Goal: Task Accomplishment & Management: Complete application form

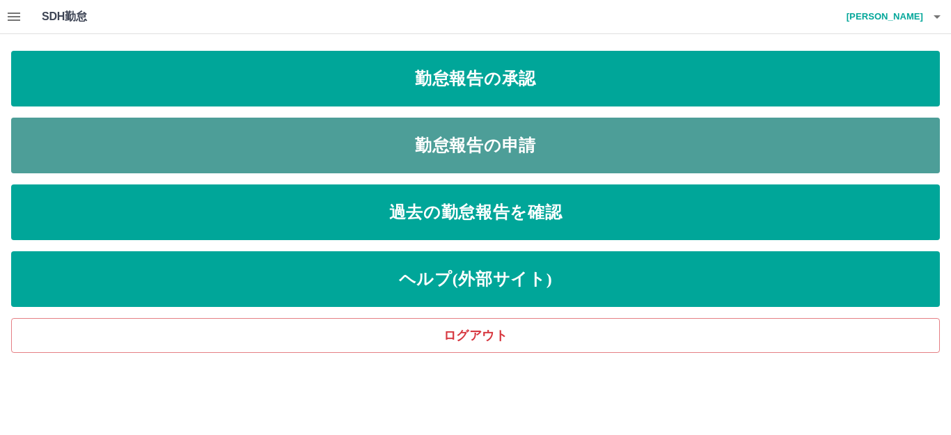
click at [341, 139] on link "勤怠報告の申請" at bounding box center [475, 146] width 929 height 56
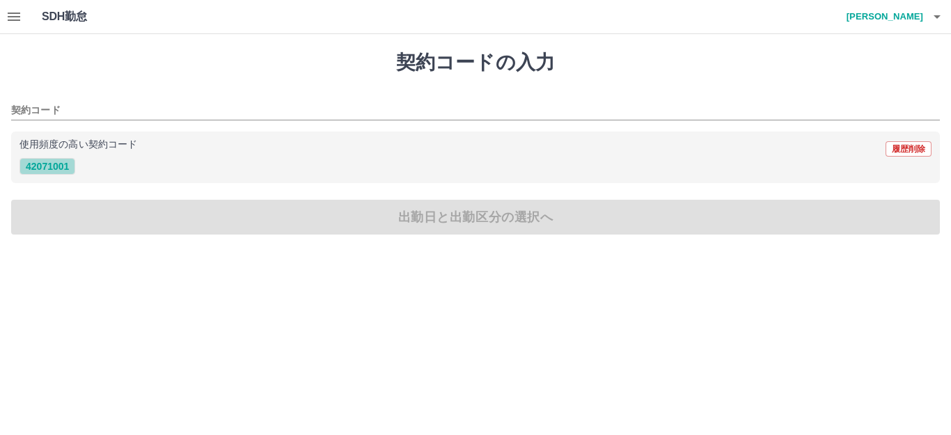
click at [42, 172] on button "42071001" at bounding box center [47, 166] width 56 height 17
type input "********"
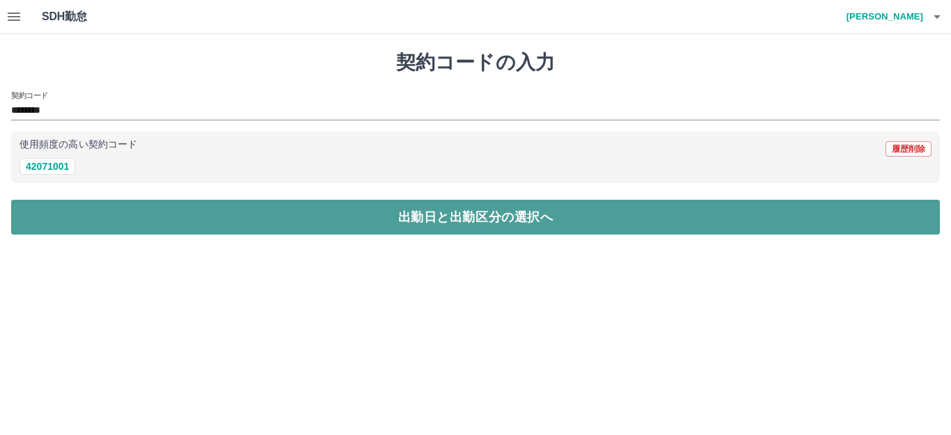
click at [109, 217] on button "出勤日と出勤区分の選択へ" at bounding box center [475, 217] width 929 height 35
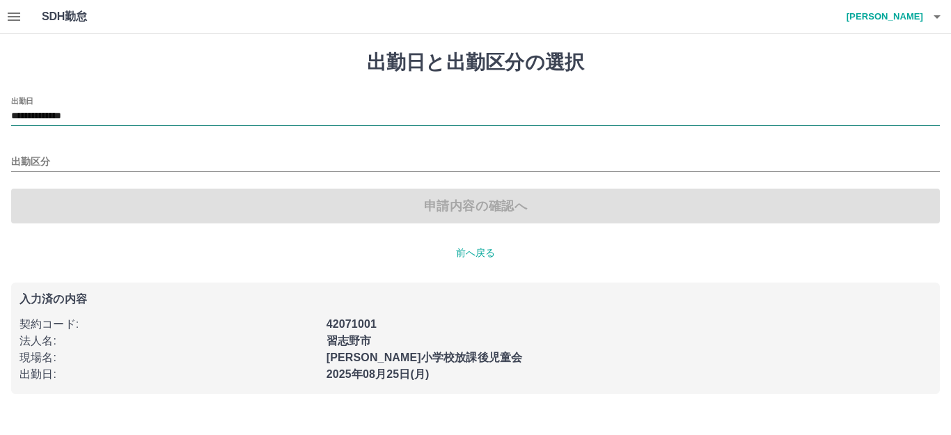
click at [100, 116] on input "**********" at bounding box center [475, 116] width 929 height 17
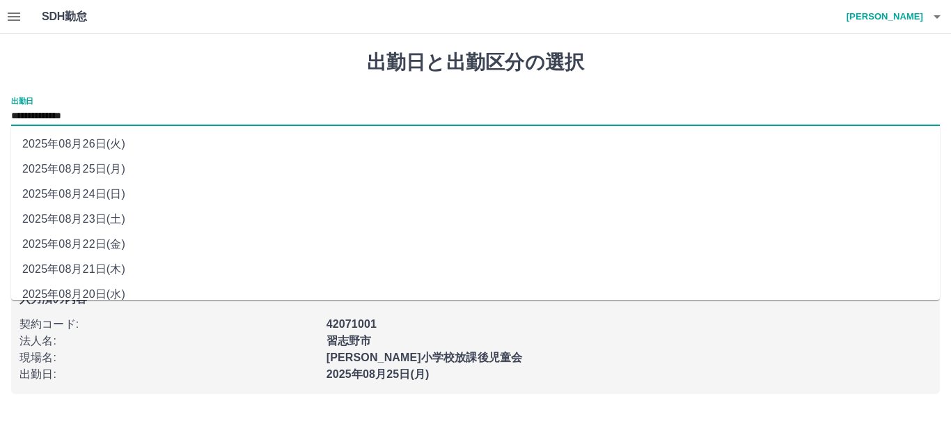
drag, startPoint x: 100, startPoint y: 116, endPoint x: 100, endPoint y: 214, distance: 98.2
click at [100, 214] on li "2025年08月23日(土)" at bounding box center [475, 219] width 929 height 25
type input "**********"
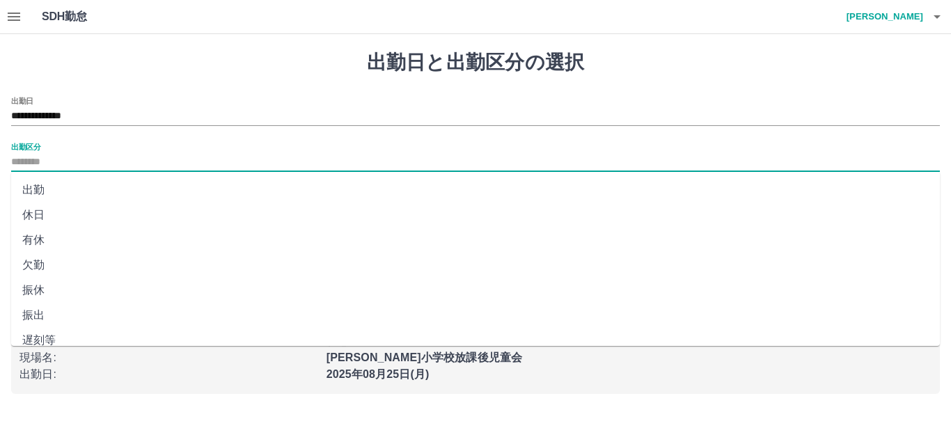
click at [114, 164] on input "出勤区分" at bounding box center [475, 162] width 929 height 17
click at [78, 187] on li "出勤" at bounding box center [475, 190] width 929 height 25
type input "**"
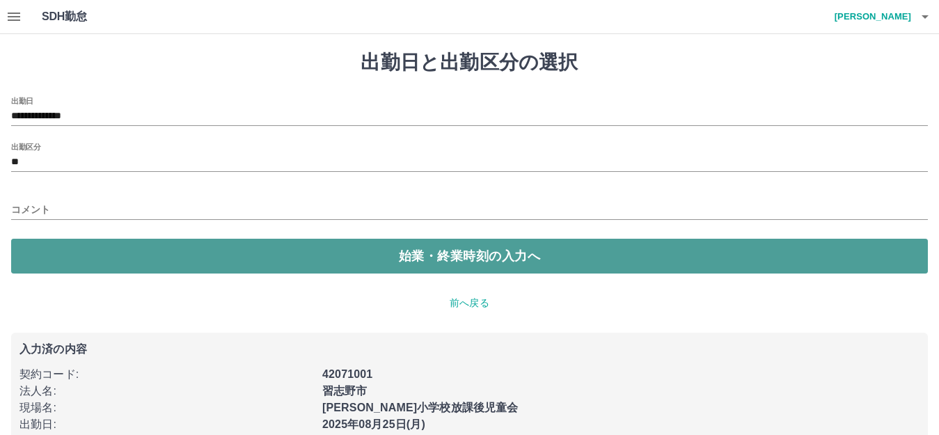
click at [75, 250] on button "始業・終業時刻の入力へ" at bounding box center [469, 256] width 917 height 35
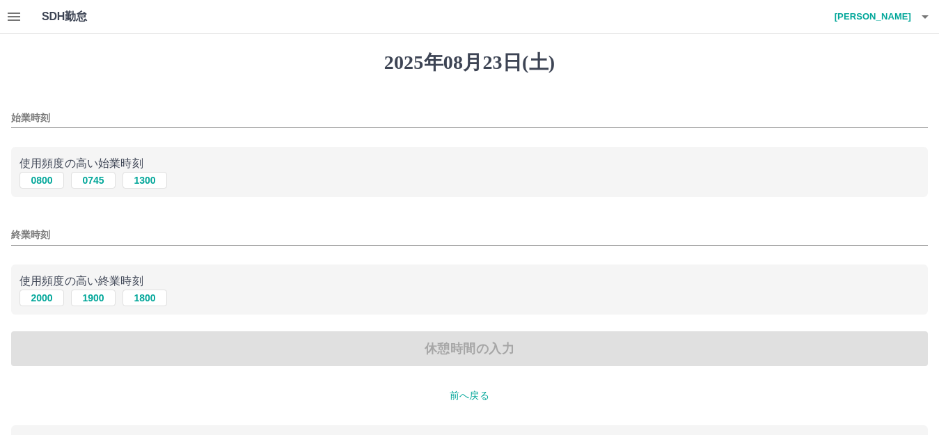
click at [141, 223] on div "終業時刻" at bounding box center [469, 230] width 917 height 33
drag, startPoint x: 27, startPoint y: 37, endPoint x: 8, endPoint y: 120, distance: 85.1
drag, startPoint x: 8, startPoint y: 120, endPoint x: 454, endPoint y: 96, distance: 446.8
click at [454, 97] on div "始業時刻" at bounding box center [469, 113] width 917 height 33
click at [45, 181] on button "0800" at bounding box center [41, 180] width 45 height 17
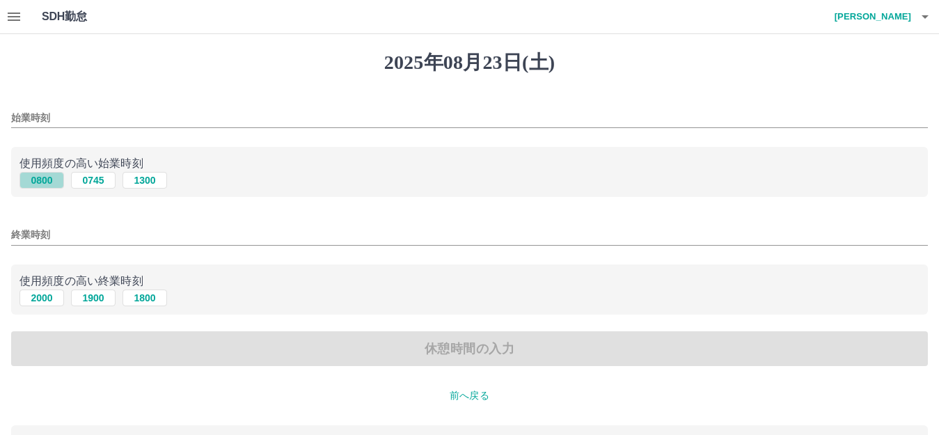
type input "****"
click at [36, 301] on button "2000" at bounding box center [41, 298] width 45 height 17
type input "****"
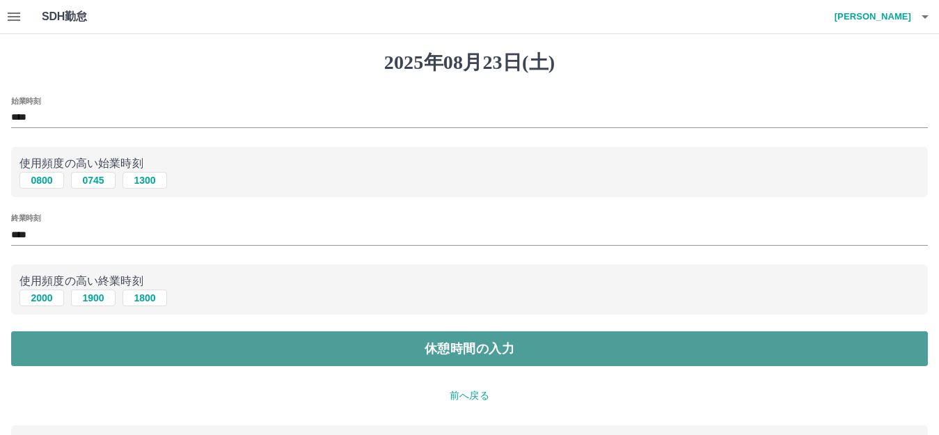
click at [168, 355] on button "休憩時間の入力" at bounding box center [469, 348] width 917 height 35
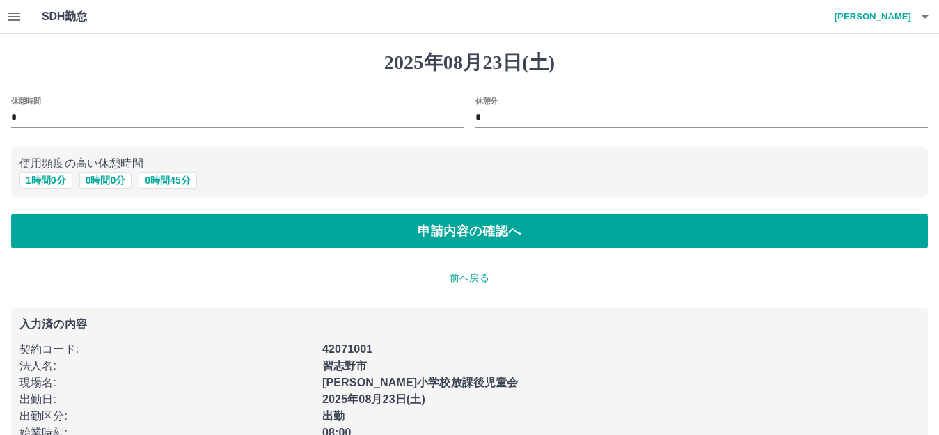
click at [425, 302] on div "[DATE] 休憩時間 * 休憩分 * 使用頻度の高い休憩時間 1 時間 0 分 0 時間 0 分 0 時間 45 分 申請内容の確認へ 前へ戻る 入力済の内…" at bounding box center [469, 260] width 939 height 452
click at [610, 269] on div "[DATE] 休憩時間 * 休憩分 * 使用頻度の高い休憩時間 1 時間 0 分 0 時間 0 分 0 時間 45 分 申請内容の確認へ 前へ戻る 入力済の内…" at bounding box center [469, 260] width 939 height 452
click at [475, 278] on p "前へ戻る" at bounding box center [469, 278] width 917 height 15
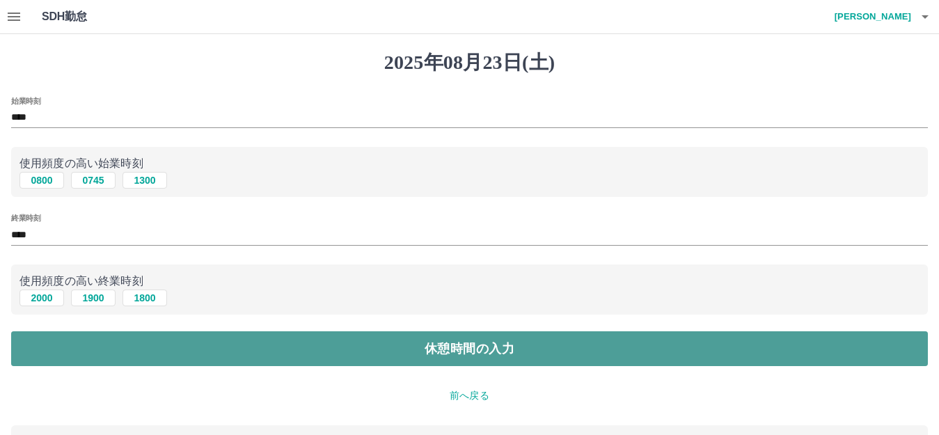
click at [441, 352] on button "休憩時間の入力" at bounding box center [469, 348] width 917 height 35
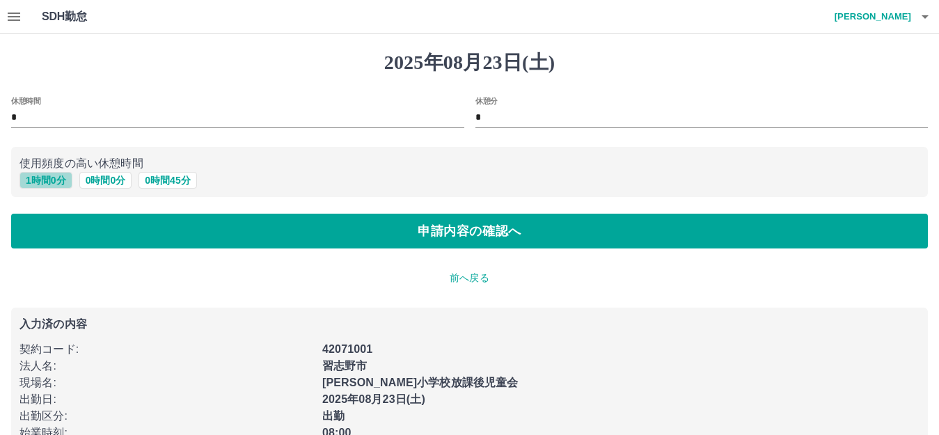
click at [49, 179] on button "1 時間 0 分" at bounding box center [45, 180] width 53 height 17
type input "*"
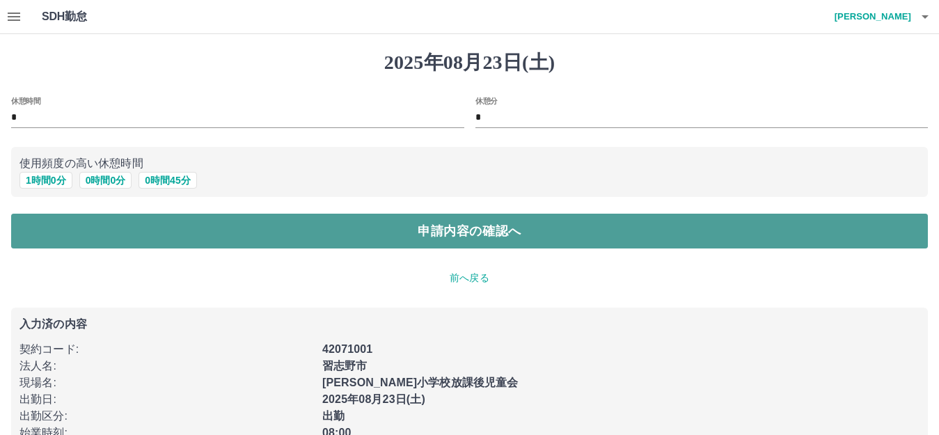
click at [151, 244] on button "申請内容の確認へ" at bounding box center [469, 231] width 917 height 35
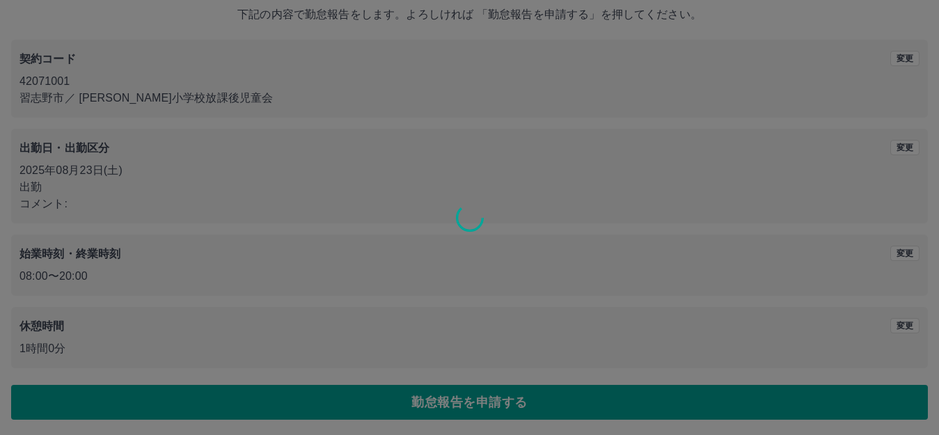
scroll to position [86, 0]
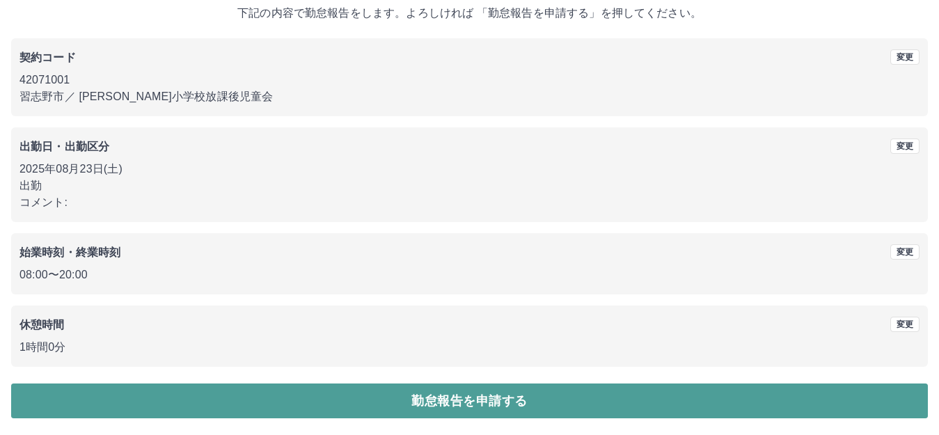
click at [477, 404] on button "勤怠報告を申請する" at bounding box center [469, 401] width 917 height 35
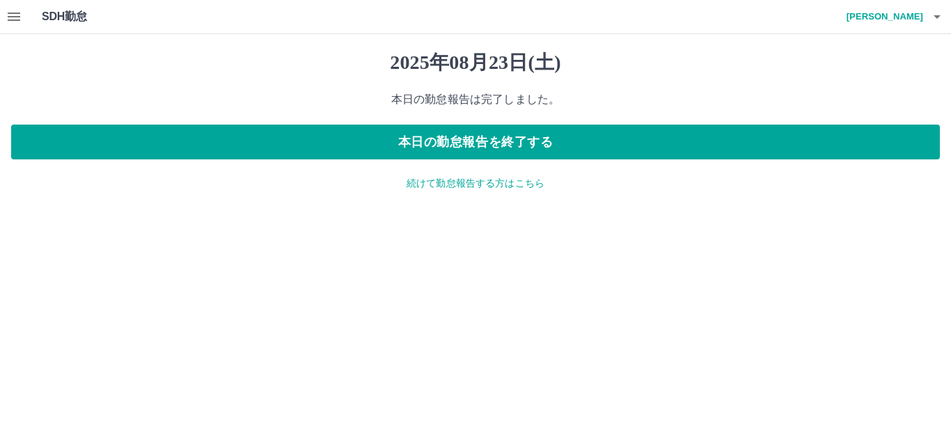
click at [436, 185] on p "続けて勤怠報告する方はこちら" at bounding box center [475, 183] width 929 height 15
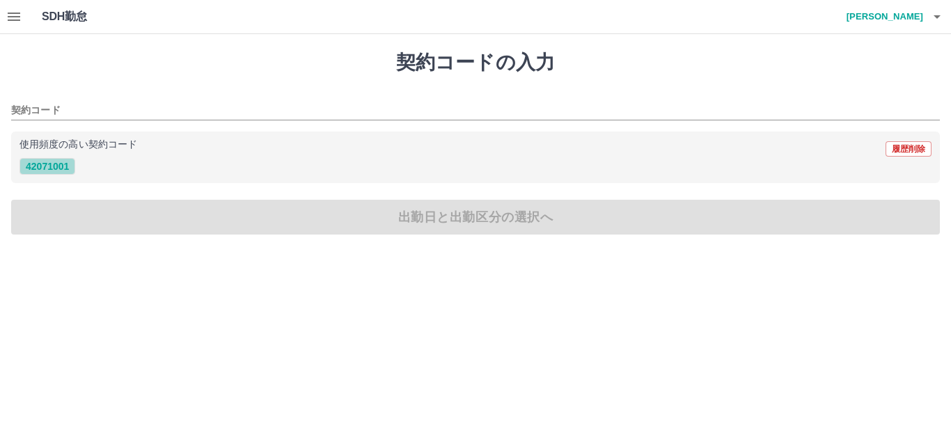
click at [52, 168] on button "42071001" at bounding box center [47, 166] width 56 height 17
type input "********"
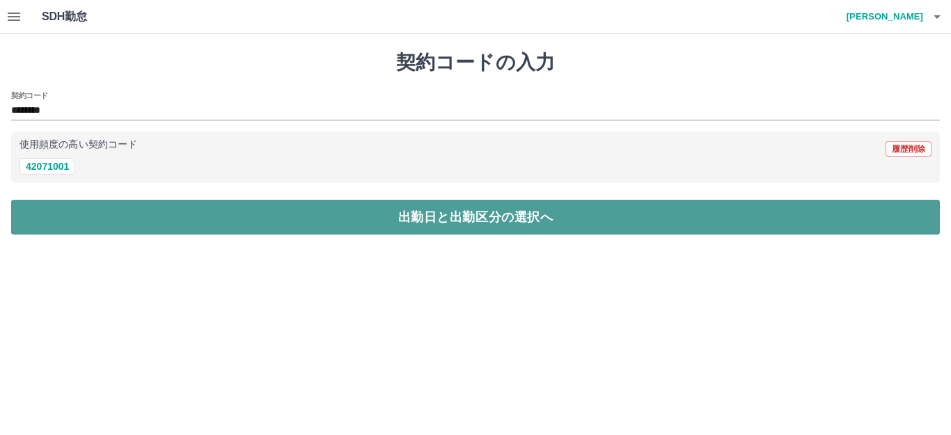
click at [113, 210] on button "出勤日と出勤区分の選択へ" at bounding box center [475, 217] width 929 height 35
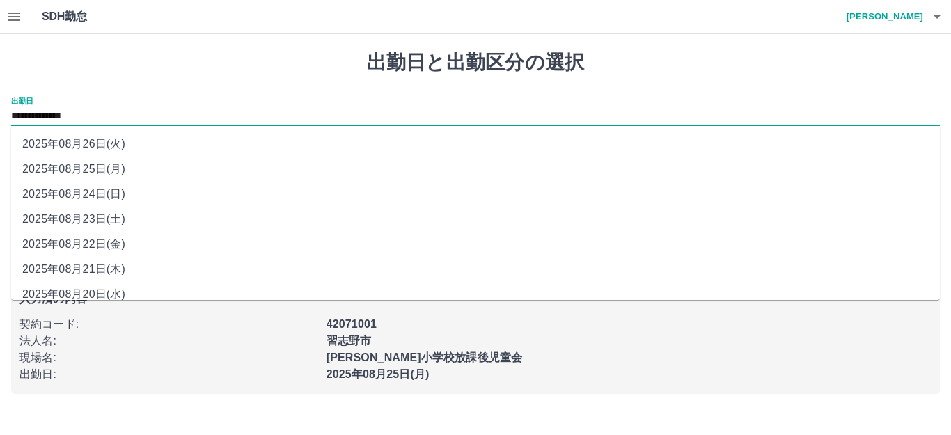
click at [80, 119] on input "**********" at bounding box center [475, 116] width 929 height 17
click at [100, 240] on li "2025年08月22日(金)" at bounding box center [475, 244] width 929 height 25
type input "**********"
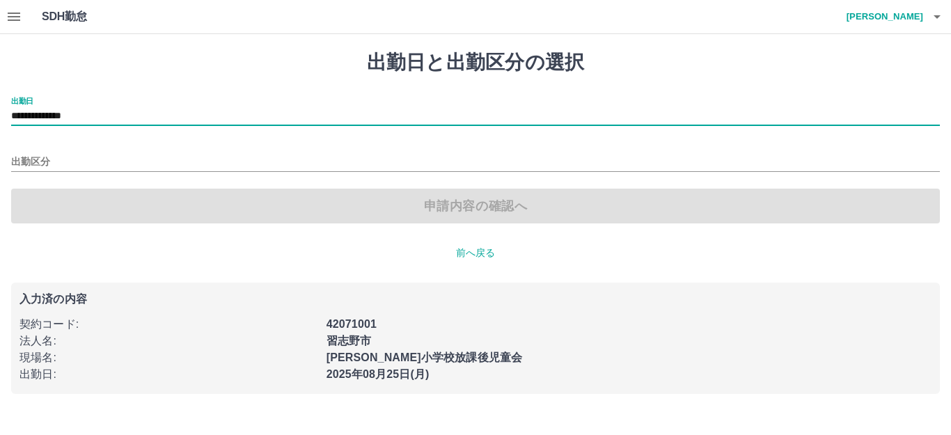
click at [77, 150] on div "出勤区分" at bounding box center [475, 157] width 929 height 29
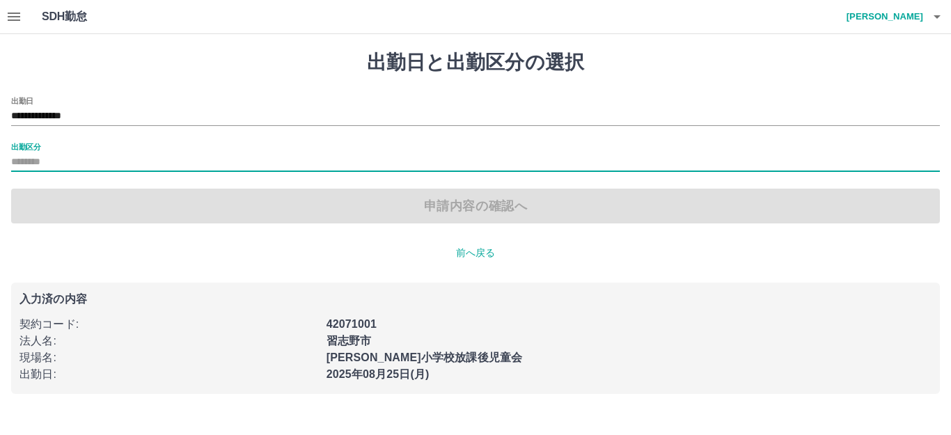
click at [73, 165] on input "出勤区分" at bounding box center [475, 162] width 929 height 17
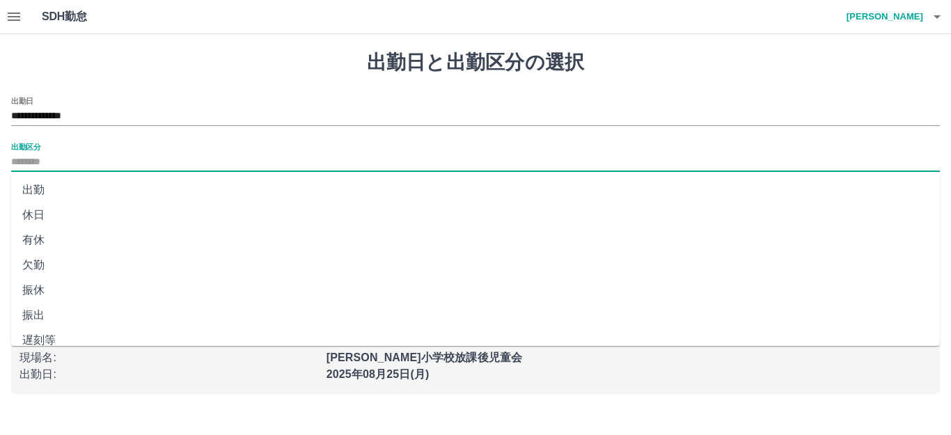
click at [68, 179] on li "出勤" at bounding box center [475, 190] width 929 height 25
type input "**"
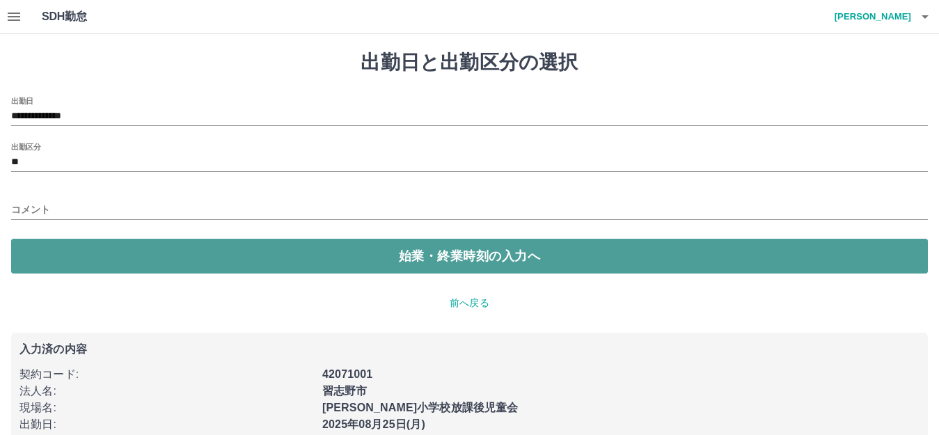
click at [85, 258] on button "始業・終業時刻の入力へ" at bounding box center [469, 256] width 917 height 35
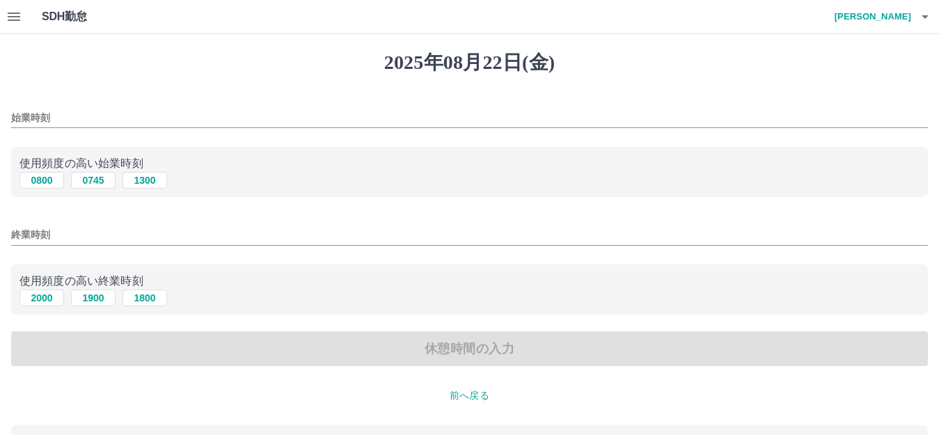
click at [56, 190] on div "使用頻度の高い始業時刻 0800 0745 [DATE]" at bounding box center [469, 172] width 917 height 51
click at [41, 182] on button "0800" at bounding box center [41, 180] width 45 height 17
type input "****"
click at [93, 210] on div "始業時刻 **** 使用頻度の高い始業時刻 0800 0745 [DATE] 終業時刻 使用頻度の高い終業時刻 [DATE] [DATE] [DATE] 休憩…" at bounding box center [469, 232] width 917 height 270
drag, startPoint x: 104, startPoint y: 201, endPoint x: 96, endPoint y: 208, distance: 10.9
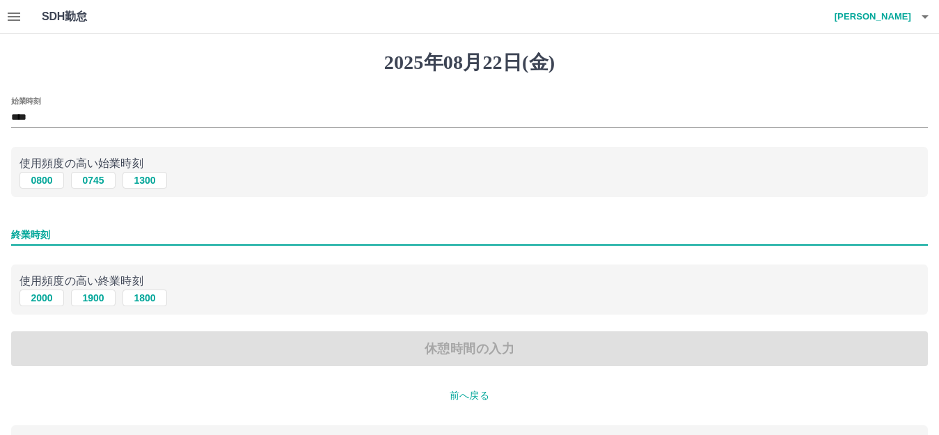
drag, startPoint x: 96, startPoint y: 208, endPoint x: 504, endPoint y: 237, distance: 409.0
click at [504, 237] on input "終業時刻" at bounding box center [469, 235] width 917 height 20
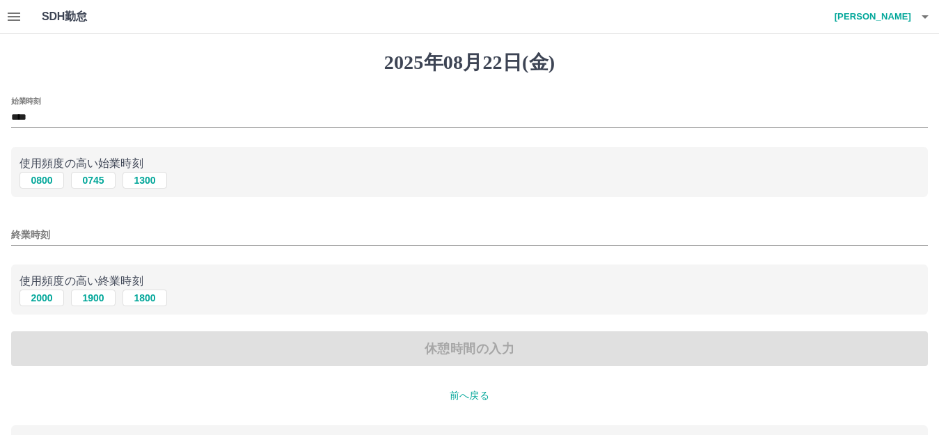
click at [451, 246] on div "終業時刻" at bounding box center [469, 230] width 917 height 33
click at [41, 294] on button "2000" at bounding box center [41, 298] width 45 height 17
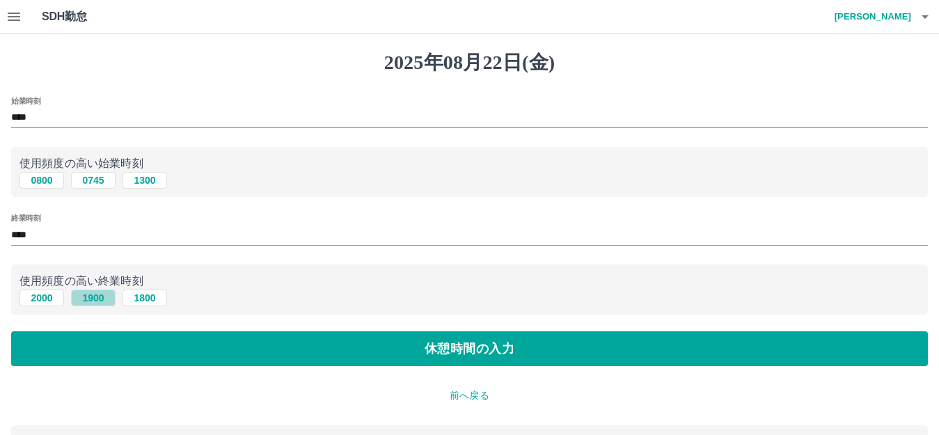
click at [99, 295] on button "1900" at bounding box center [93, 298] width 45 height 17
type input "****"
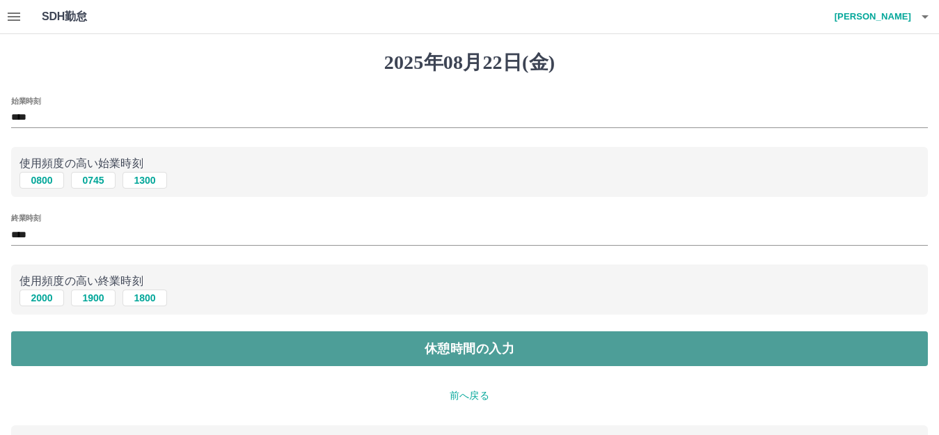
click at [200, 343] on button "休憩時間の入力" at bounding box center [469, 348] width 917 height 35
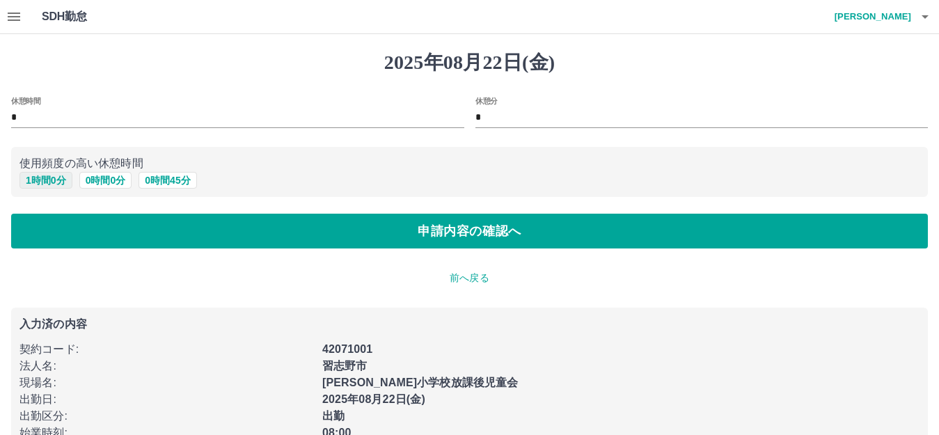
click at [51, 178] on button "1 時間 0 分" at bounding box center [45, 180] width 53 height 17
type input "*"
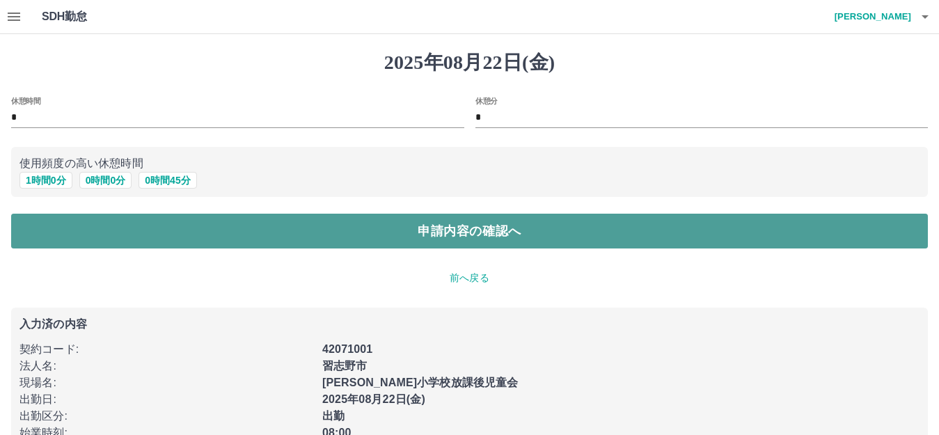
click at [83, 228] on button "申請内容の確認へ" at bounding box center [469, 231] width 917 height 35
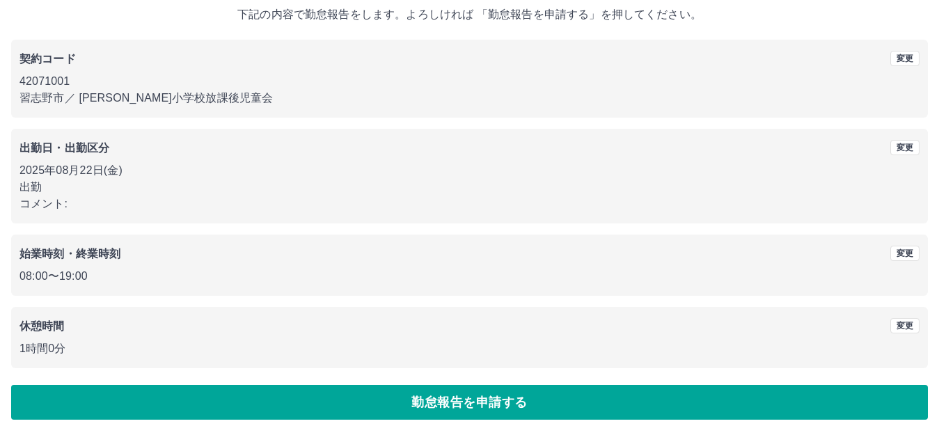
scroll to position [86, 0]
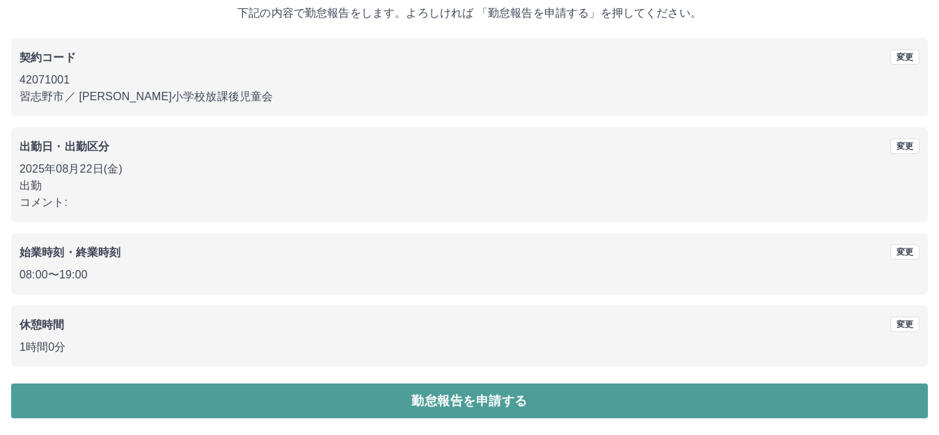
click at [313, 402] on button "勤怠報告を申請する" at bounding box center [469, 401] width 917 height 35
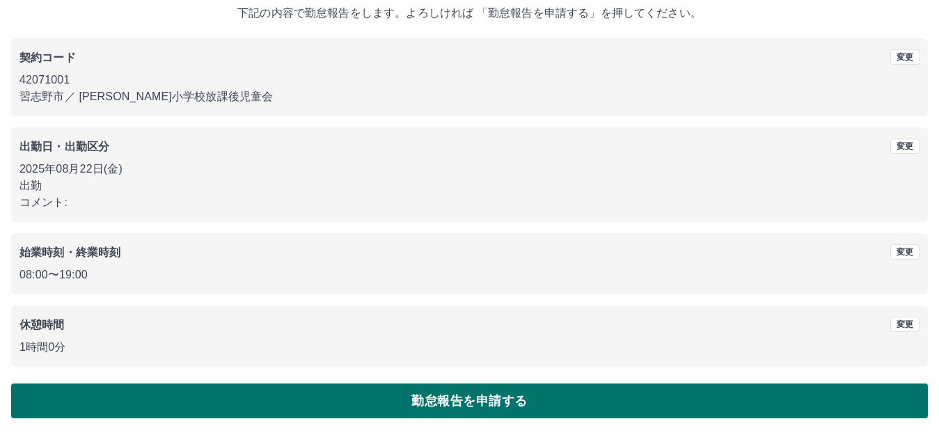
drag, startPoint x: 163, startPoint y: 372, endPoint x: 386, endPoint y: 416, distance: 227.0
click at [386, 416] on button "勤怠報告を申請する" at bounding box center [469, 401] width 917 height 35
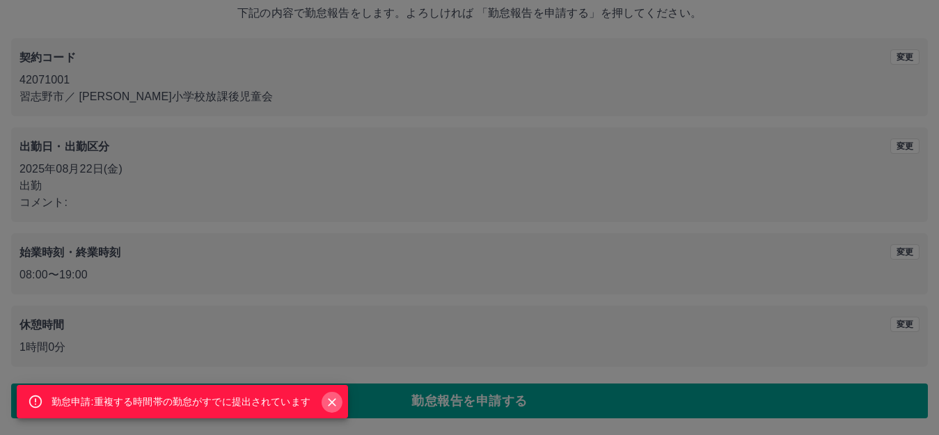
click at [333, 402] on icon "Close" at bounding box center [332, 402] width 8 height 8
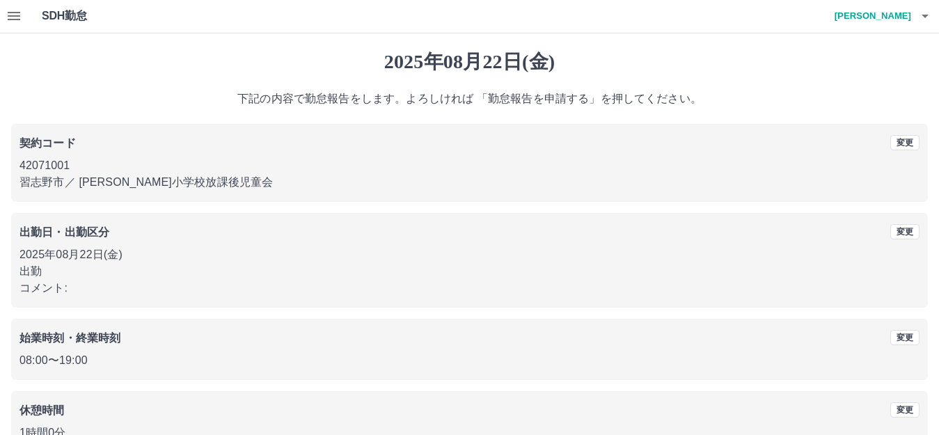
scroll to position [0, 0]
click at [6, 16] on icon "button" at bounding box center [14, 16] width 17 height 17
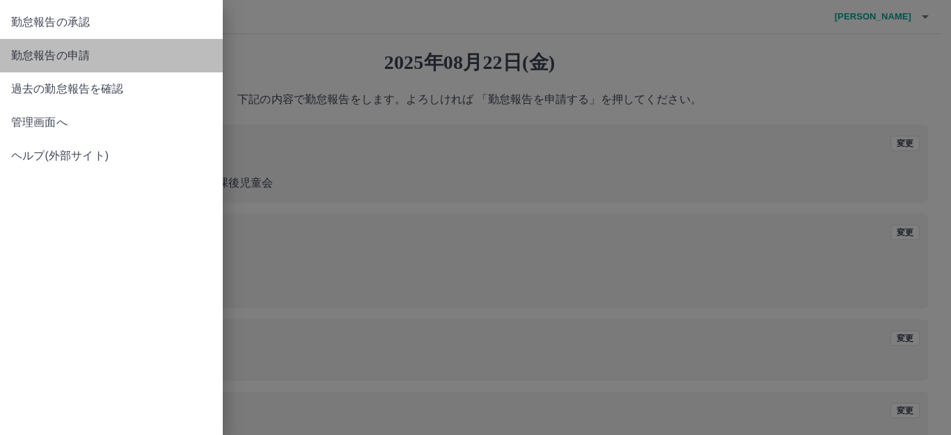
click at [55, 54] on span "勤怠報告の申請" at bounding box center [111, 55] width 200 height 17
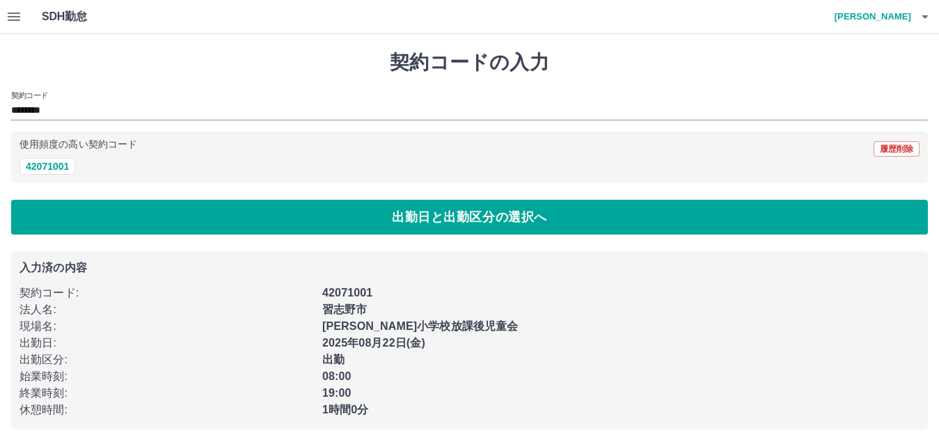
drag, startPoint x: 19, startPoint y: 137, endPoint x: 610, endPoint y: 283, distance: 608.8
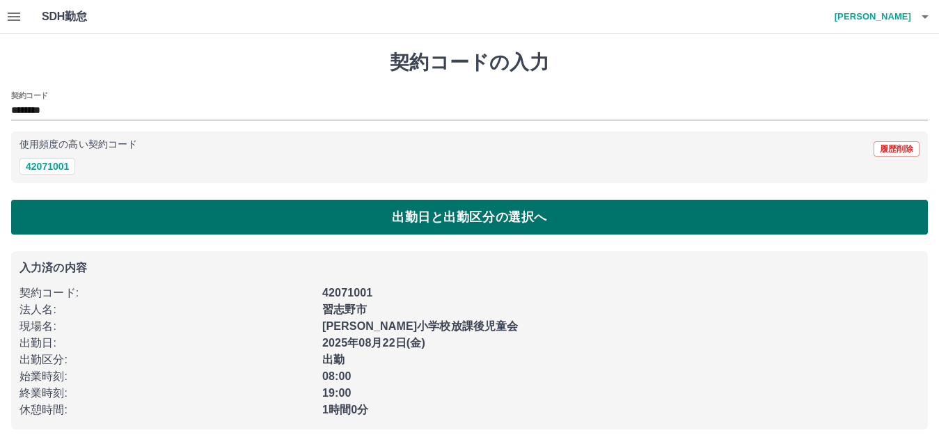
drag, startPoint x: 610, startPoint y: 283, endPoint x: 405, endPoint y: 201, distance: 220.5
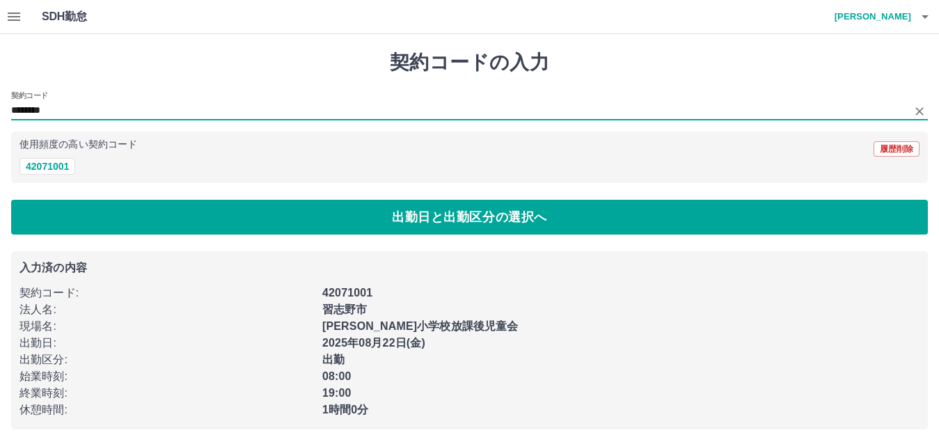
drag, startPoint x: 405, startPoint y: 201, endPoint x: 235, endPoint y: 111, distance: 192.7
click at [235, 111] on input "********" at bounding box center [459, 110] width 896 height 17
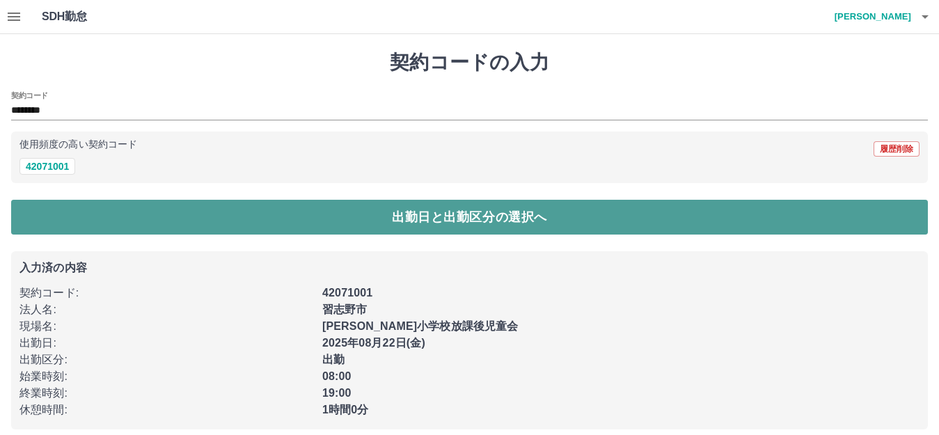
click at [139, 223] on button "出勤日と出勤区分の選択へ" at bounding box center [469, 217] width 917 height 35
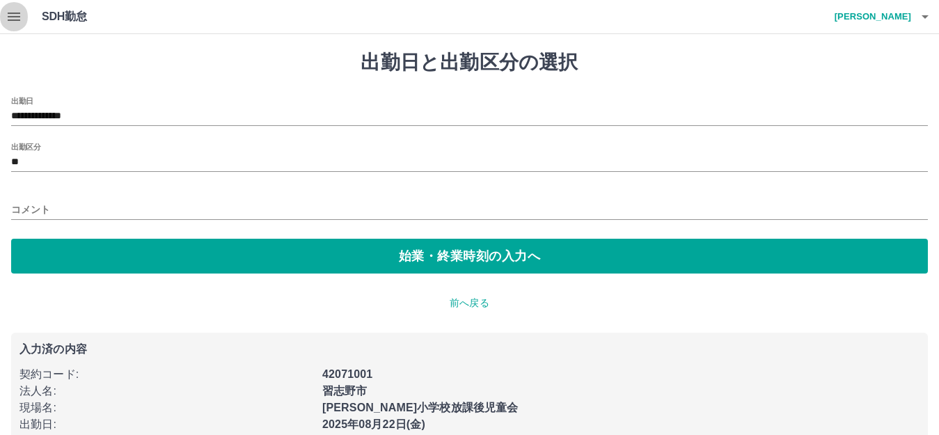
click at [18, 26] on button "button" at bounding box center [14, 16] width 28 height 33
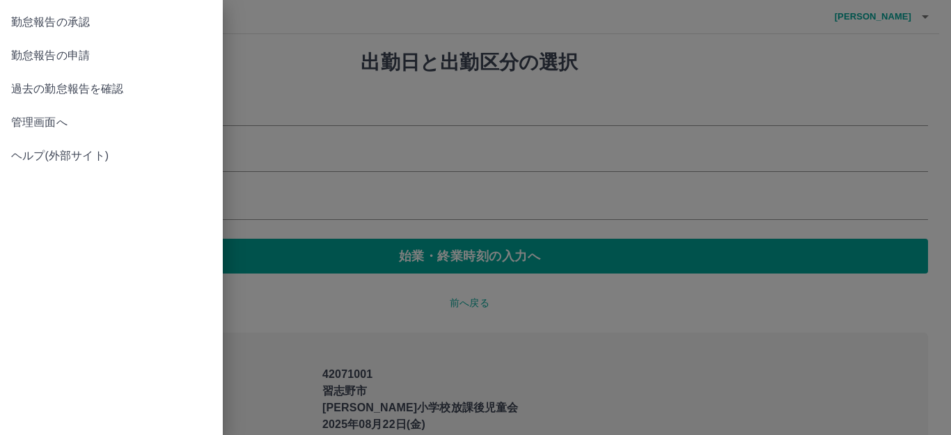
click at [82, 24] on span "勤怠報告の承認" at bounding box center [111, 22] width 200 height 17
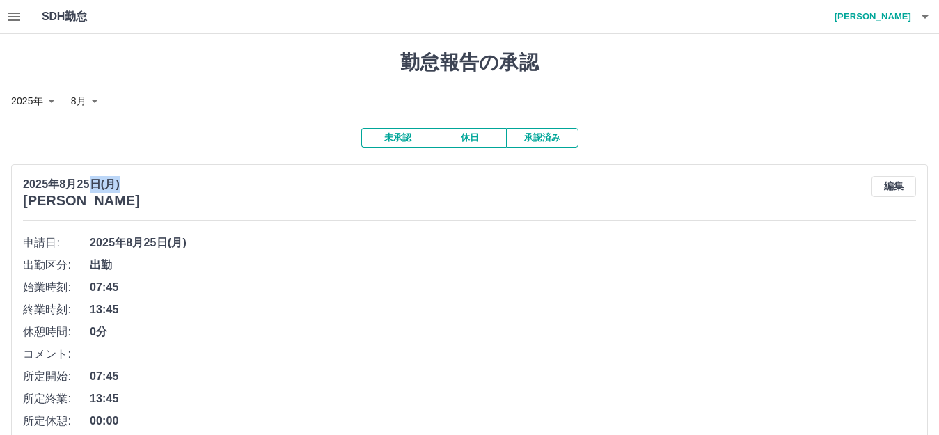
drag, startPoint x: 97, startPoint y: 173, endPoint x: 126, endPoint y: 164, distance: 30.6
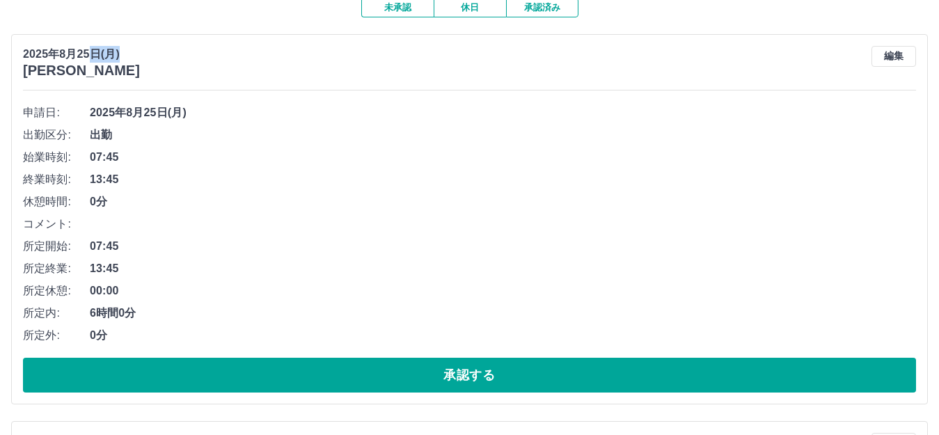
scroll to position [131, 0]
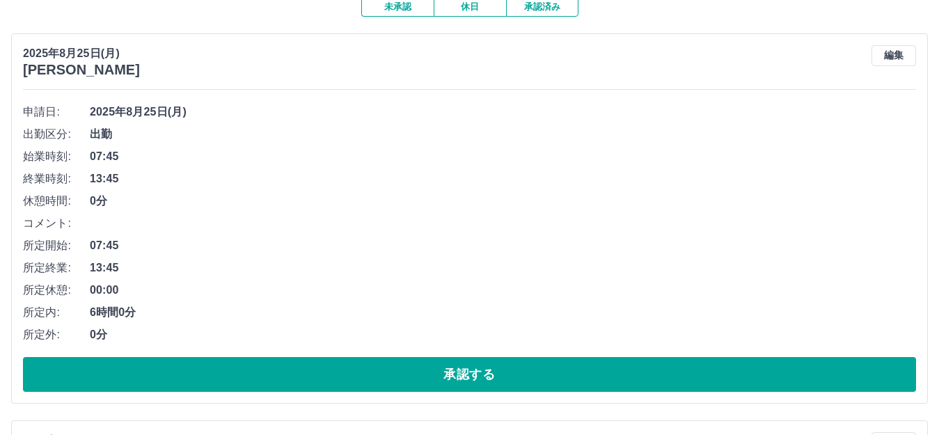
click at [193, 308] on span "6時間0分" at bounding box center [503, 312] width 826 height 17
drag, startPoint x: 215, startPoint y: 356, endPoint x: 156, endPoint y: 348, distance: 59.8
click at [156, 348] on div "申請日: [DATE] 出勤区分: 出勤 始業時刻: 07:45 終業時刻: 13:45 休憩時間: 0分 コメント: 所定開始: 07:45 所定終業: 1…" at bounding box center [469, 246] width 893 height 291
drag, startPoint x: 0, startPoint y: 379, endPoint x: 11, endPoint y: 398, distance: 21.8
drag, startPoint x: 11, startPoint y: 398, endPoint x: 574, endPoint y: 221, distance: 589.6
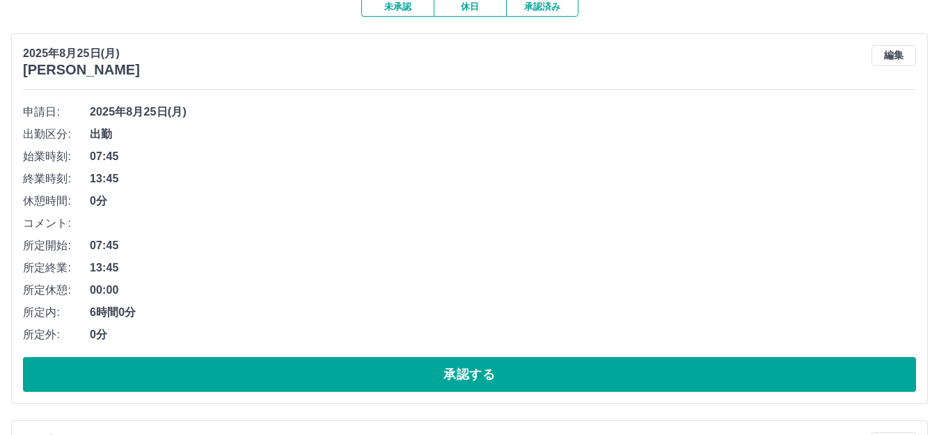
click at [574, 221] on li "コメント:" at bounding box center [469, 223] width 893 height 22
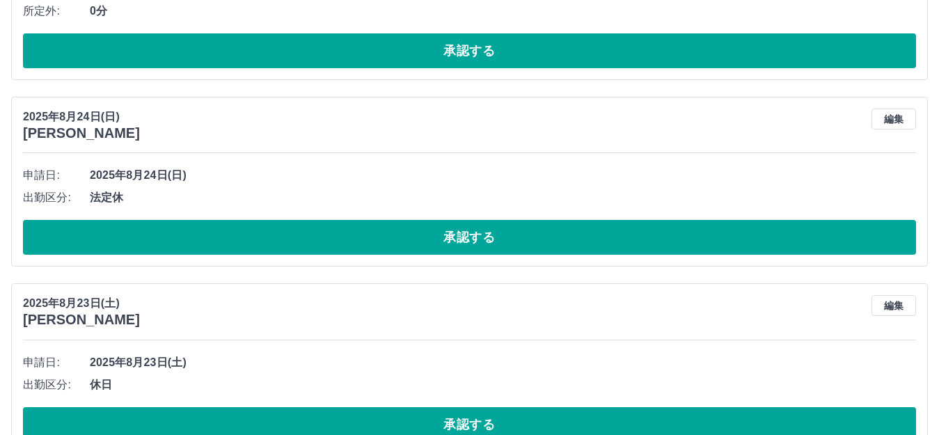
scroll to position [457, 0]
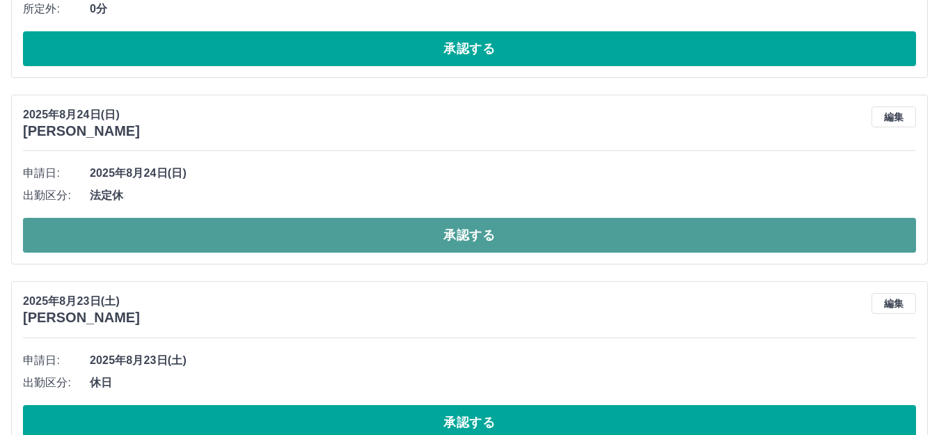
click at [353, 226] on button "承認する" at bounding box center [469, 235] width 893 height 35
